Goal: Find specific page/section: Find specific page/section

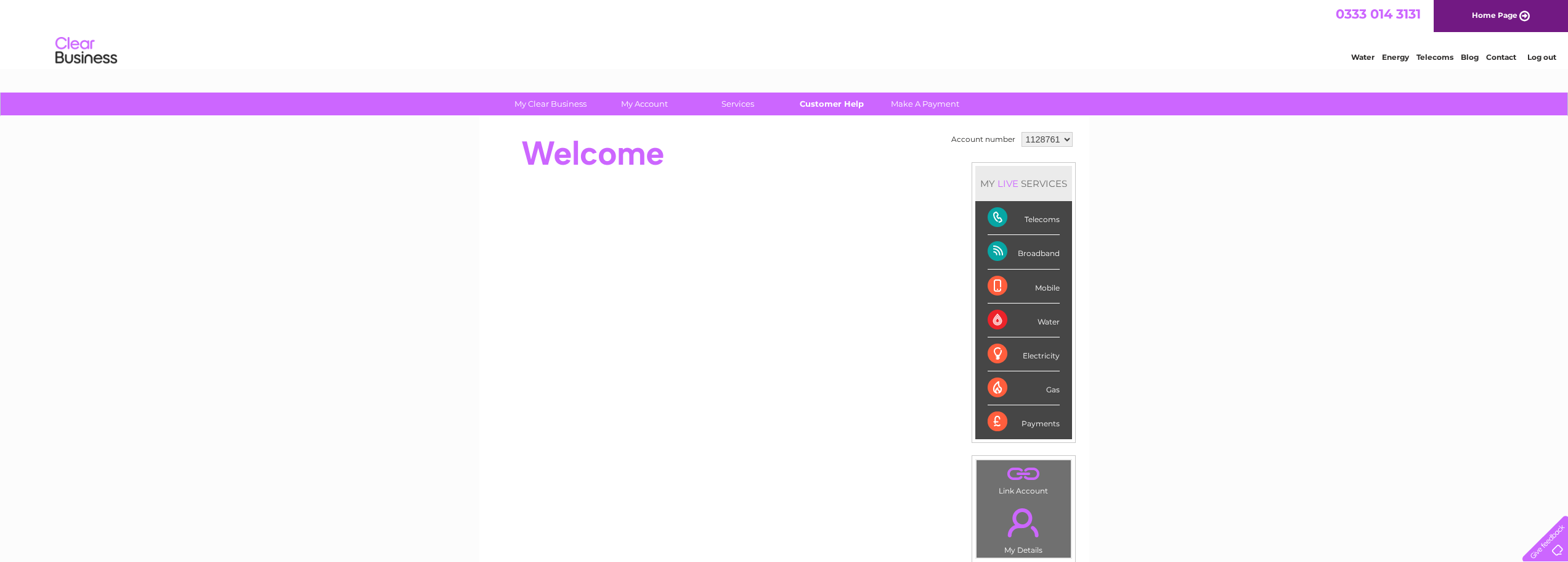
click at [840, 102] on link "Customer Help" at bounding box center [831, 104] width 102 height 23
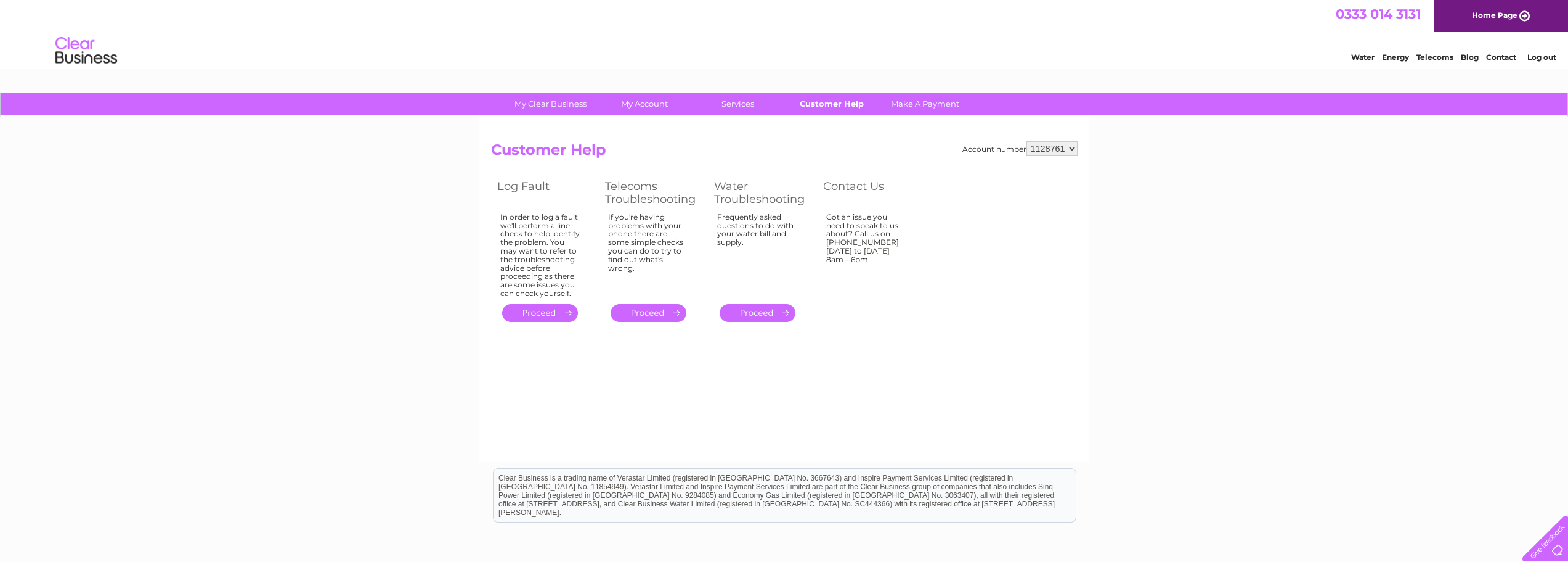
click at [819, 102] on link "Customer Help" at bounding box center [831, 104] width 102 height 23
click at [452, 101] on div "My Clear Business Login Details My Details My Preferences Link Account My Accou…" at bounding box center [784, 104] width 1568 height 24
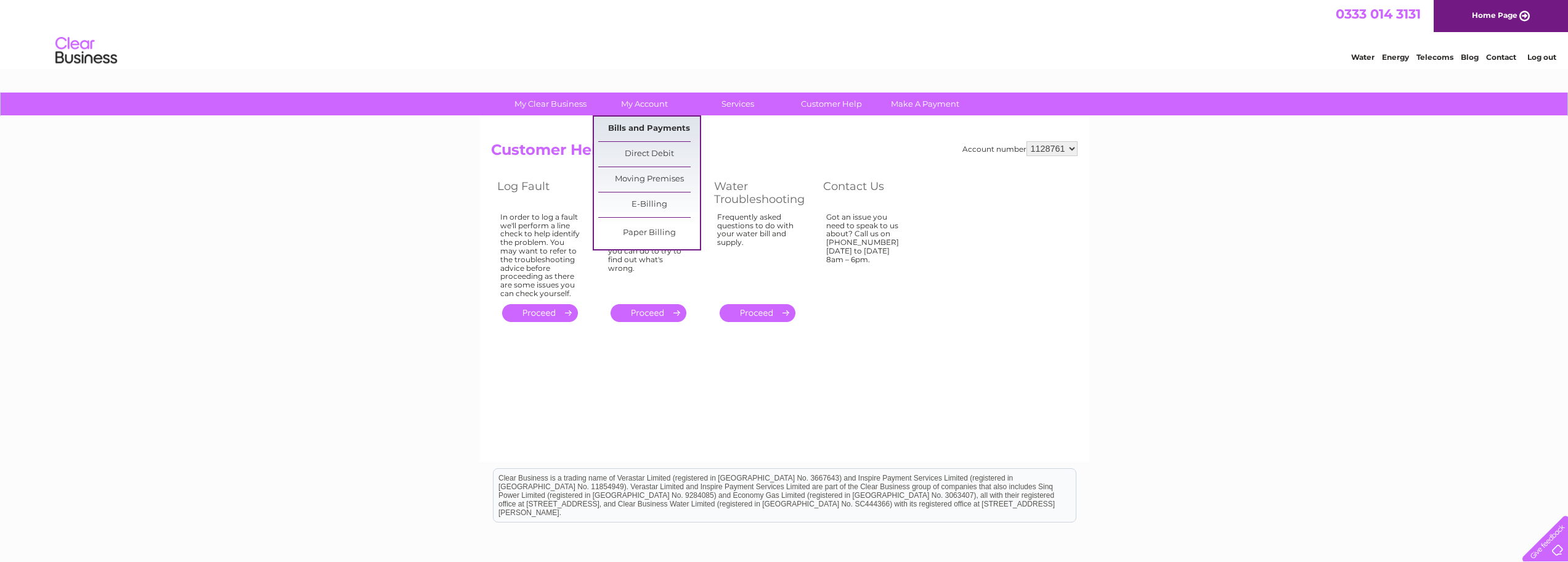
click at [656, 127] on link "Bills and Payments" at bounding box center [649, 129] width 102 height 24
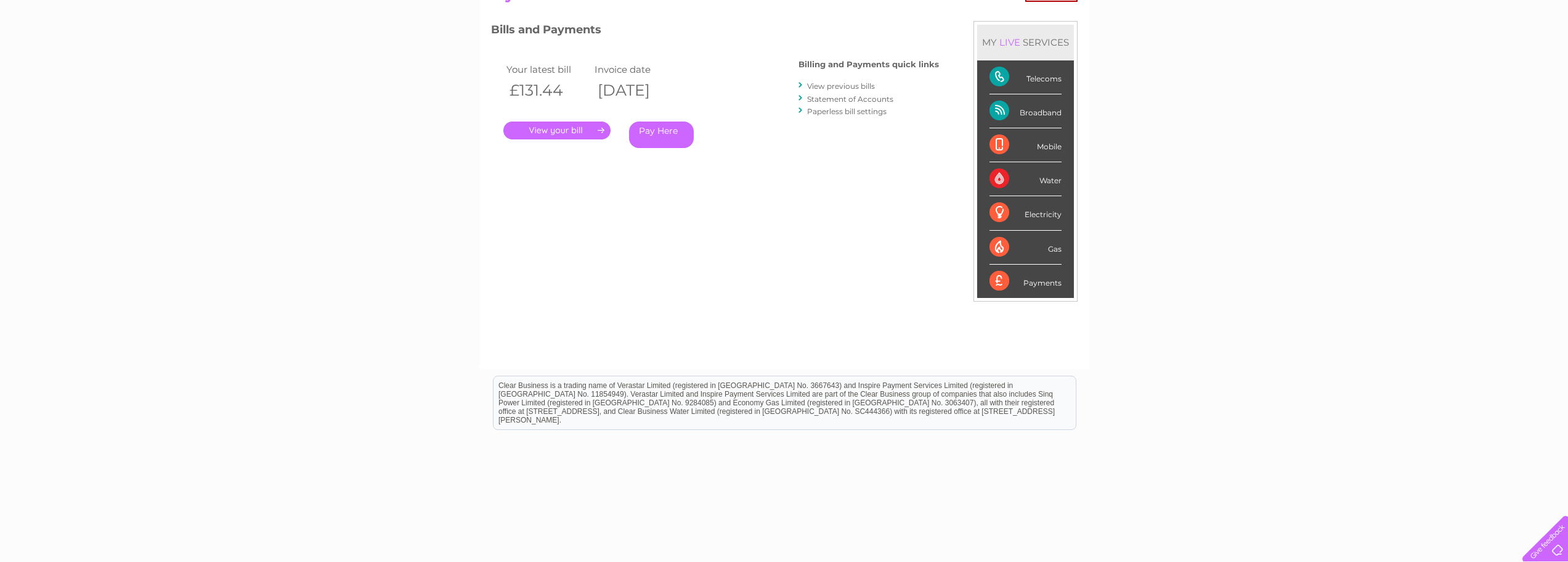
scroll to position [183, 0]
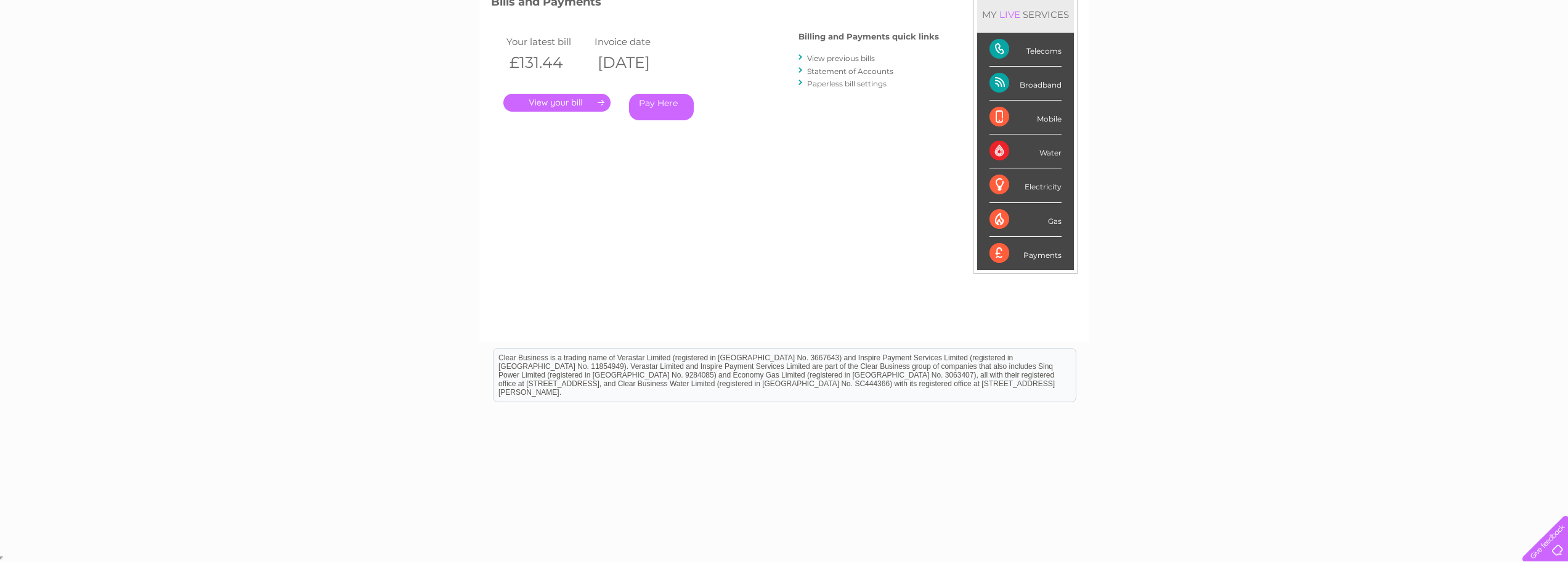
click at [1030, 46] on div "Telecoms" at bounding box center [1025, 50] width 72 height 34
click at [1000, 50] on div "Telecoms" at bounding box center [1025, 50] width 72 height 34
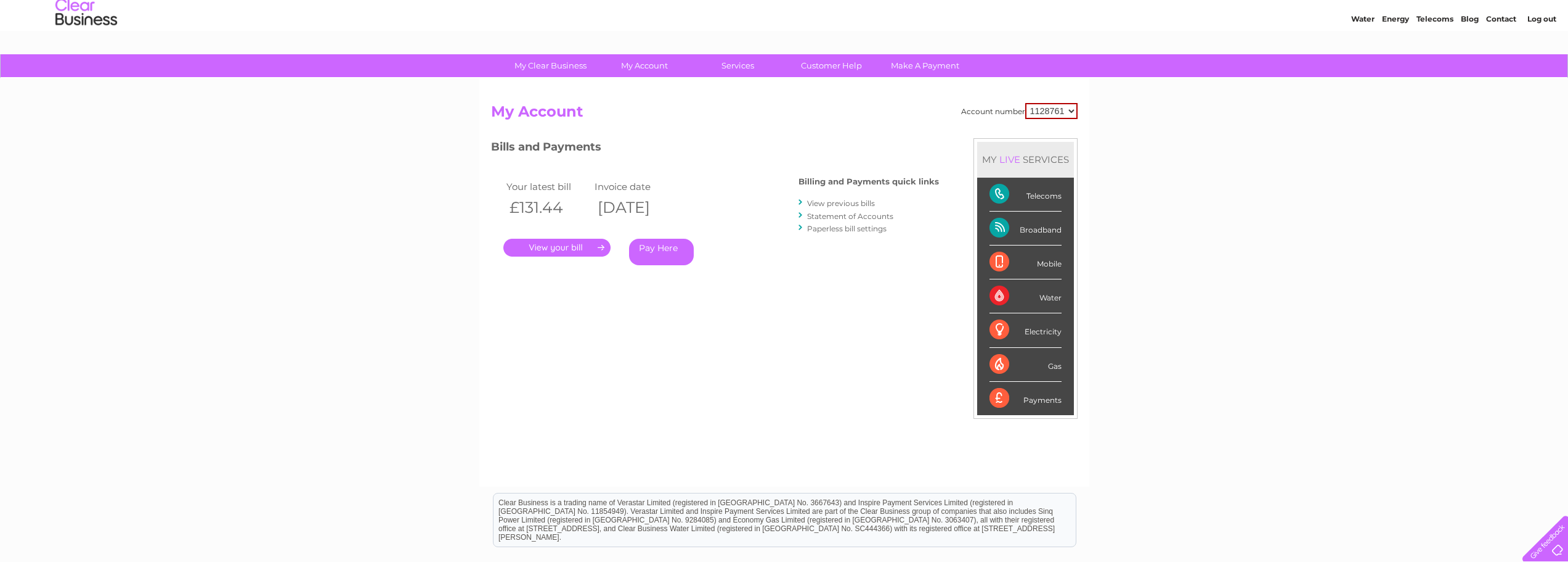
scroll to position [0, 0]
